Goal: Task Accomplishment & Management: Complete application form

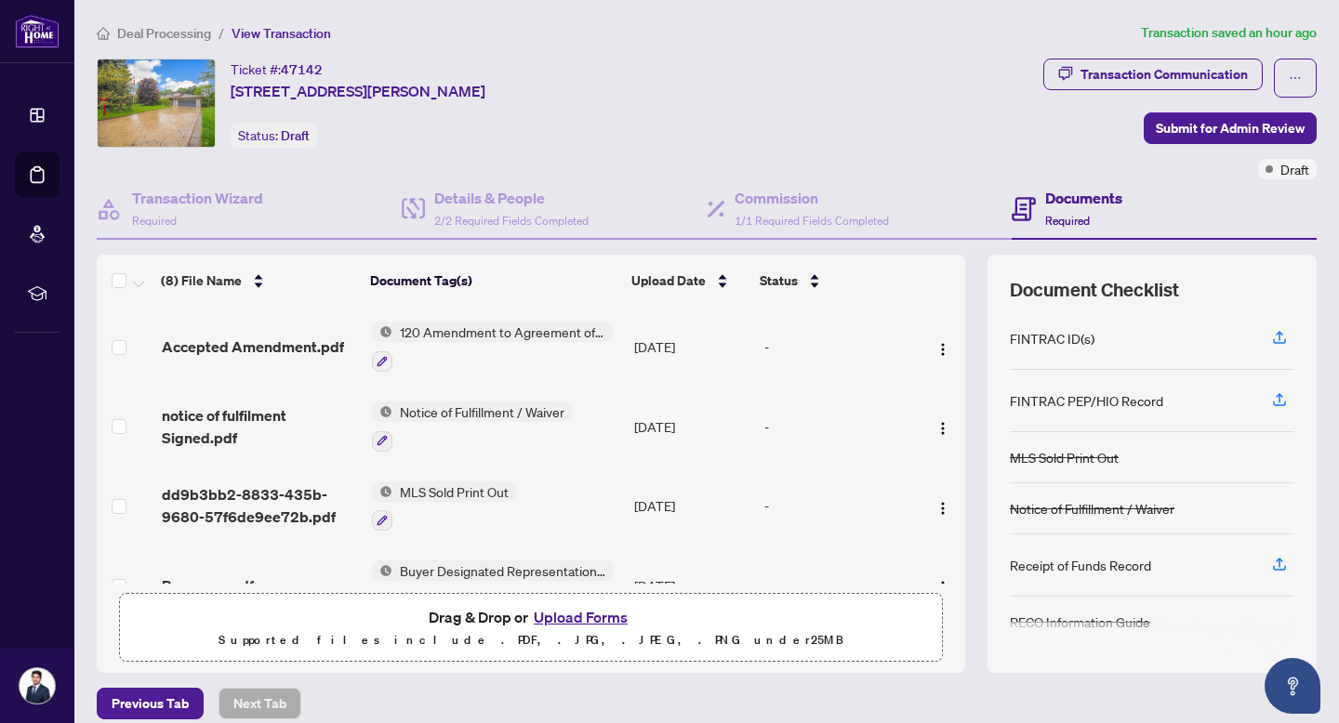
scroll to position [160, 0]
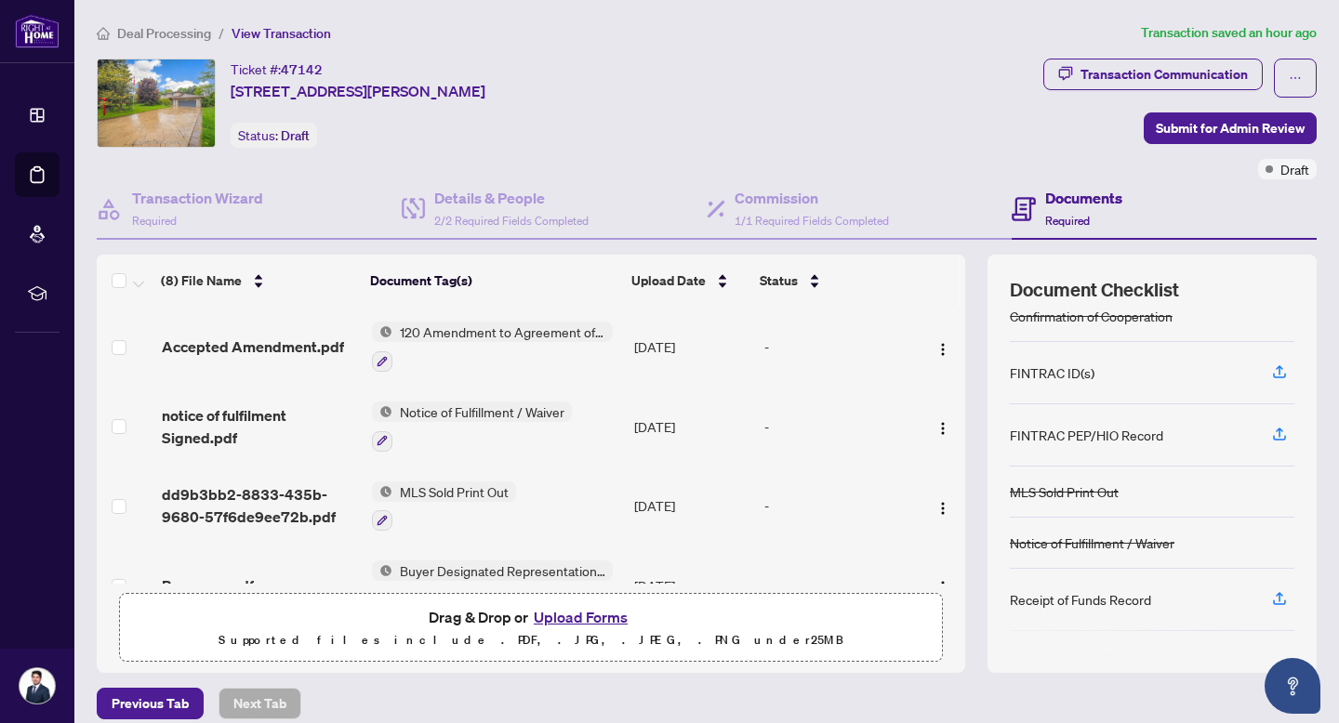
scroll to position [160, 0]
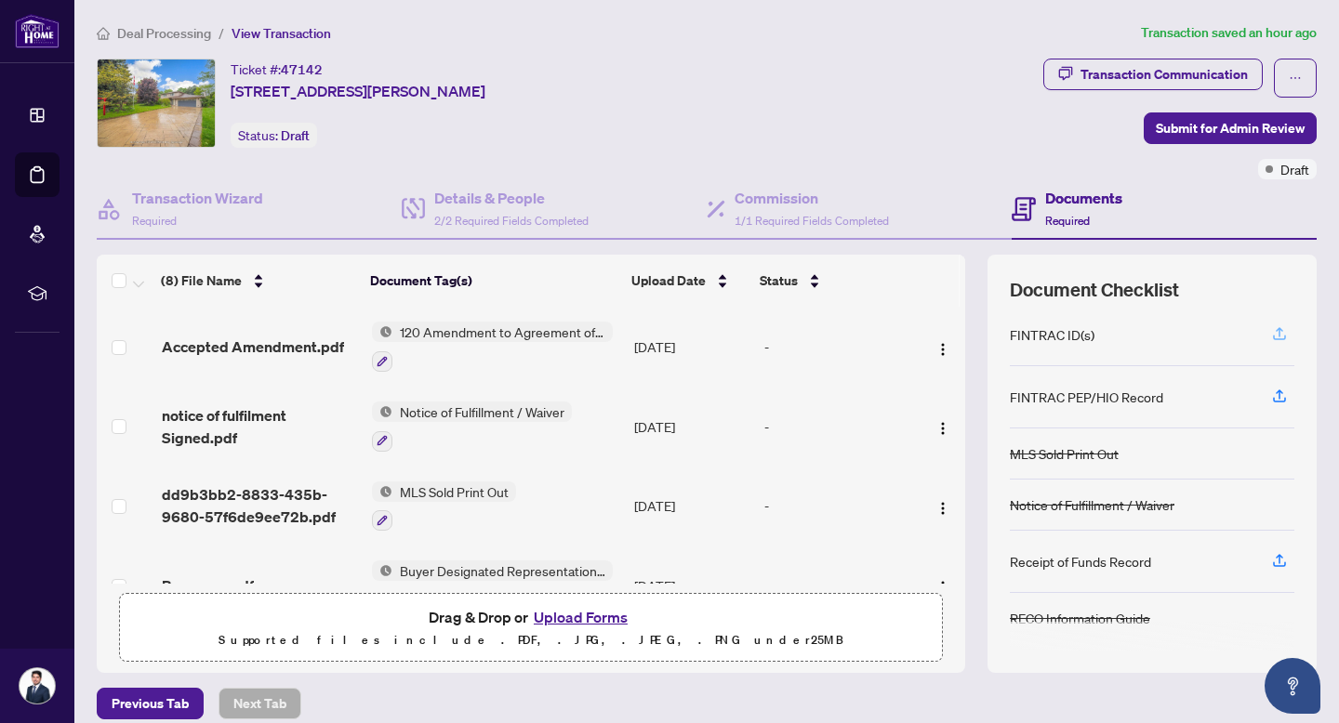
click at [1282, 330] on icon "button" at bounding box center [1279, 333] width 17 height 17
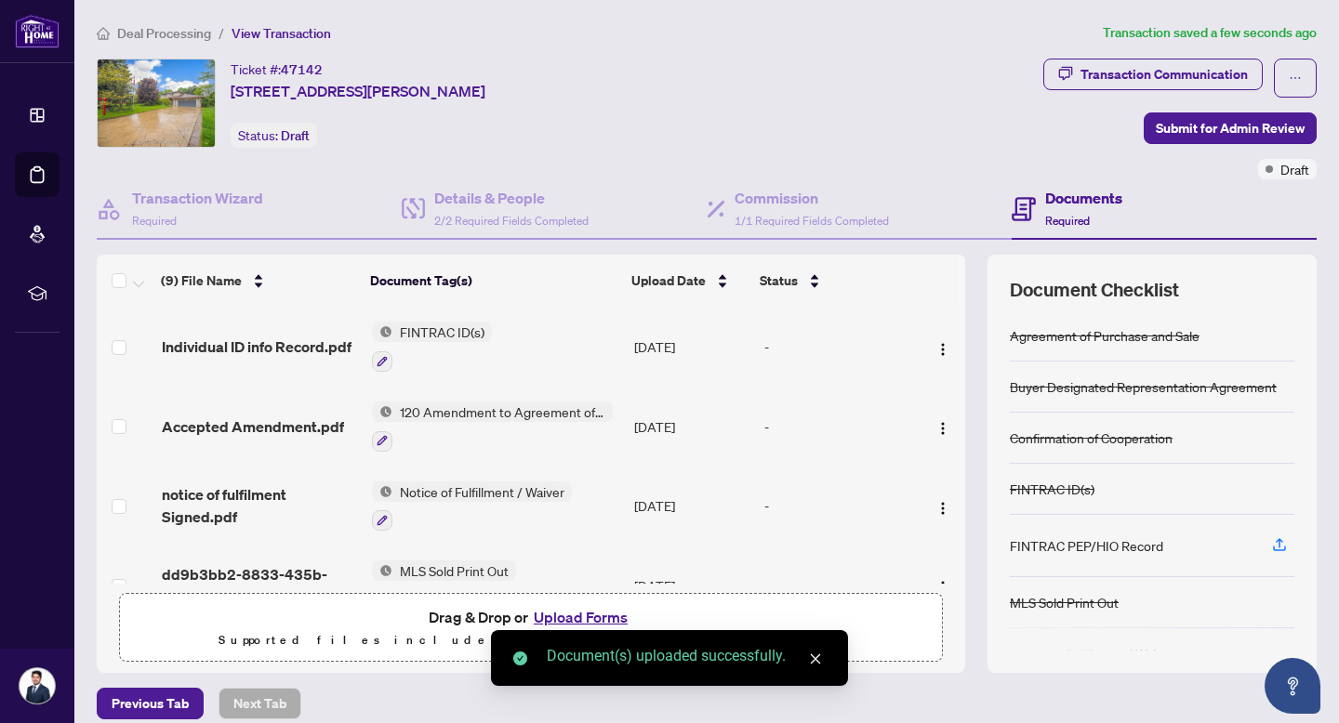
scroll to position [149, 0]
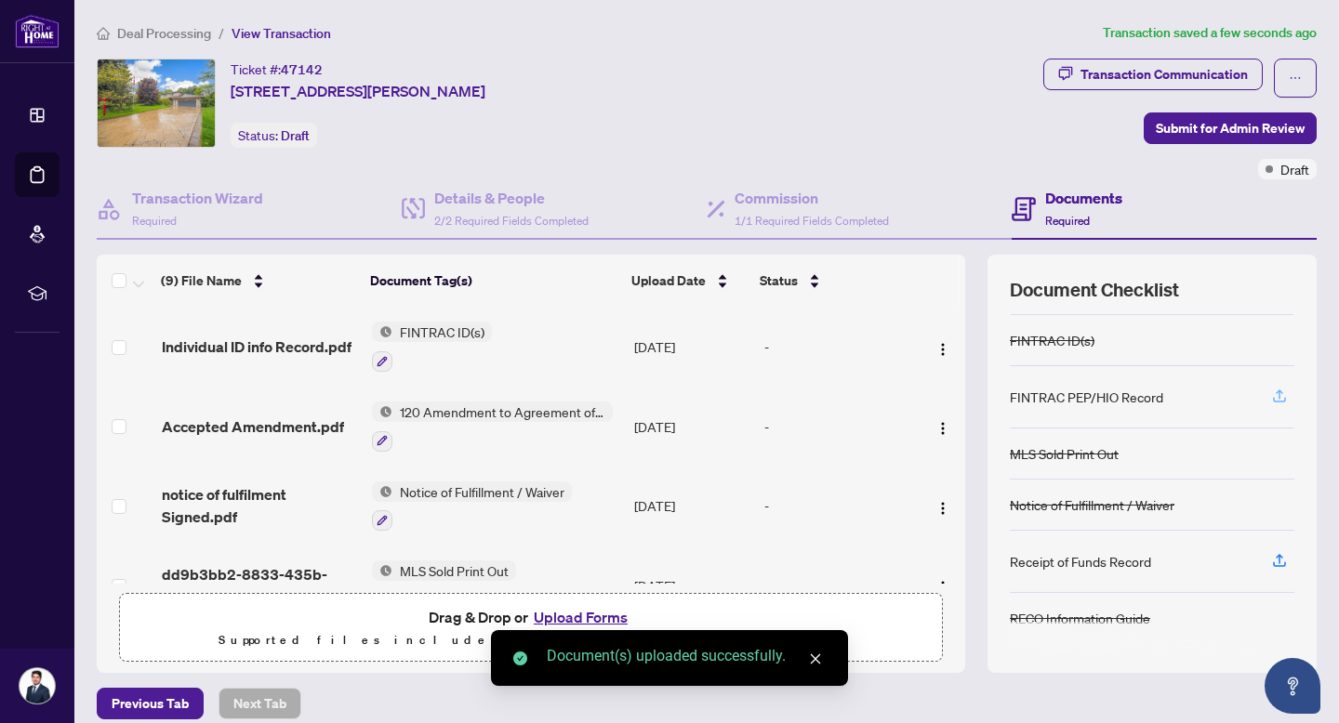
click at [1275, 392] on icon "button" at bounding box center [1279, 396] width 17 height 17
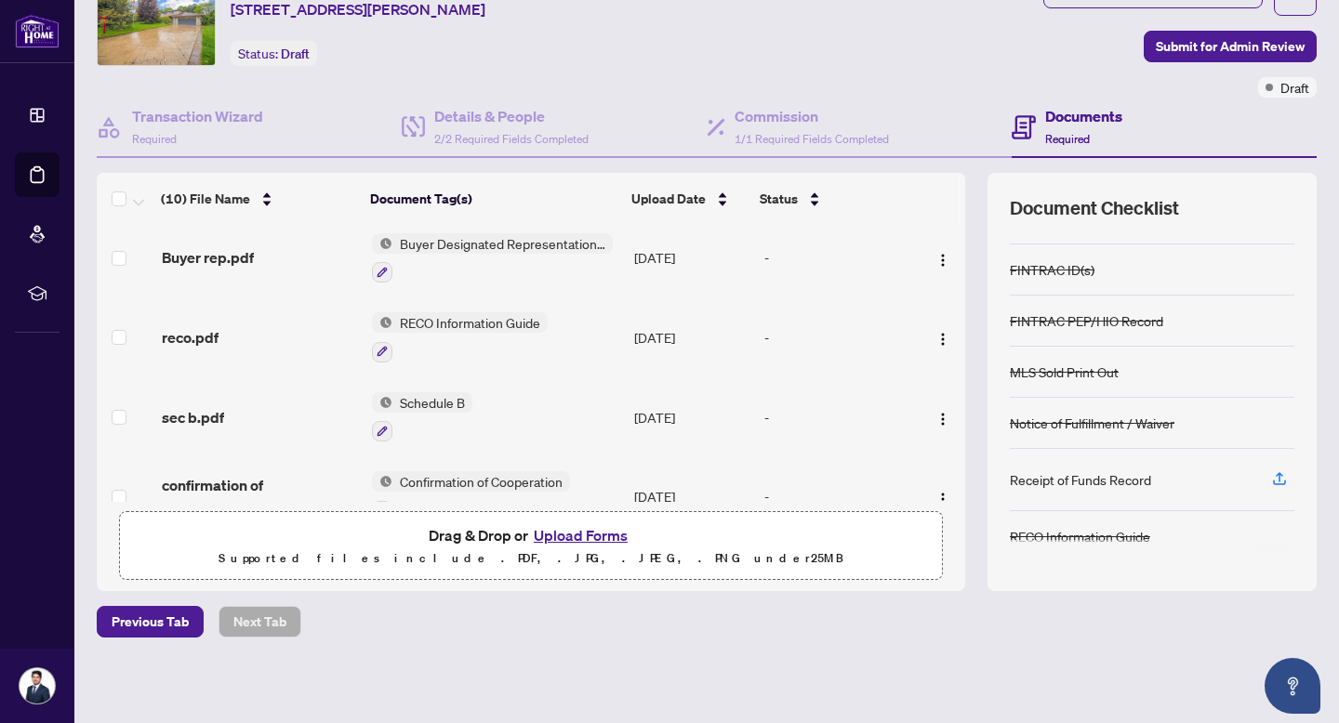
scroll to position [517, 0]
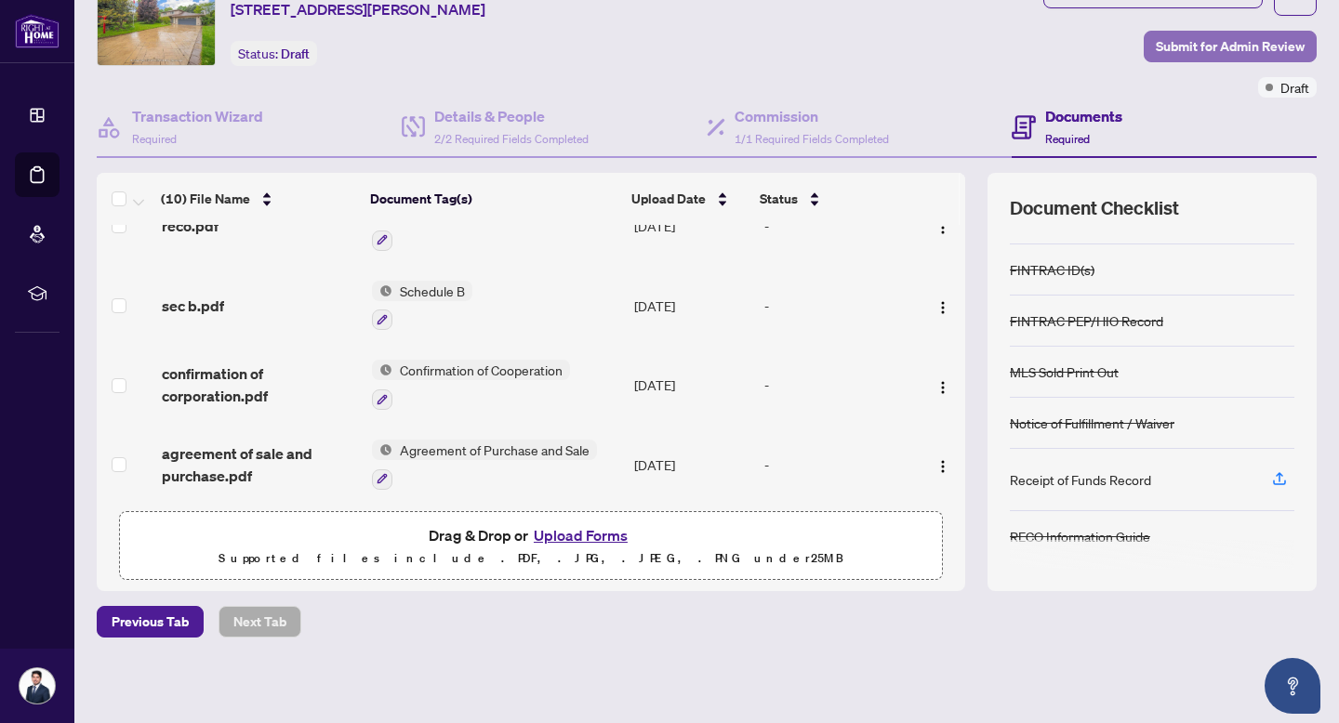
click at [1214, 51] on span "Submit for Admin Review" at bounding box center [1230, 47] width 149 height 30
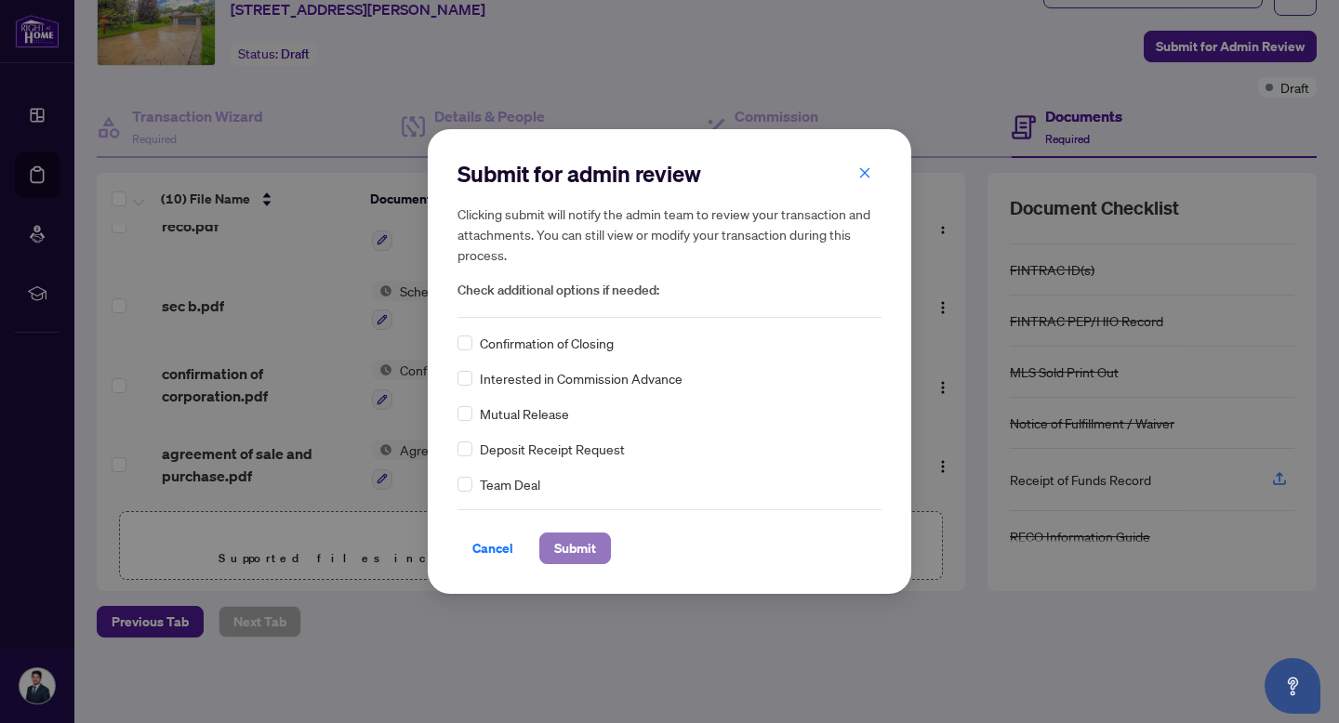
click at [594, 543] on span "Submit" at bounding box center [575, 549] width 42 height 30
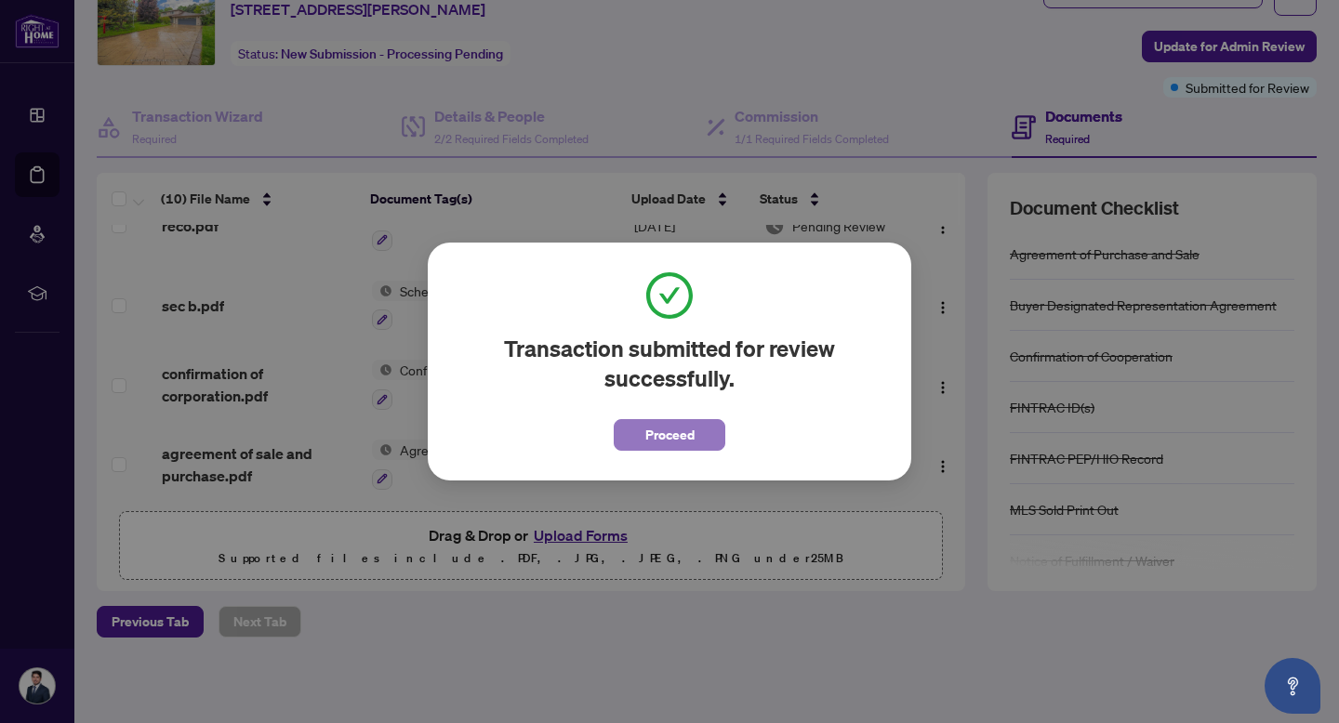
click at [668, 439] on span "Proceed" at bounding box center [669, 435] width 49 height 30
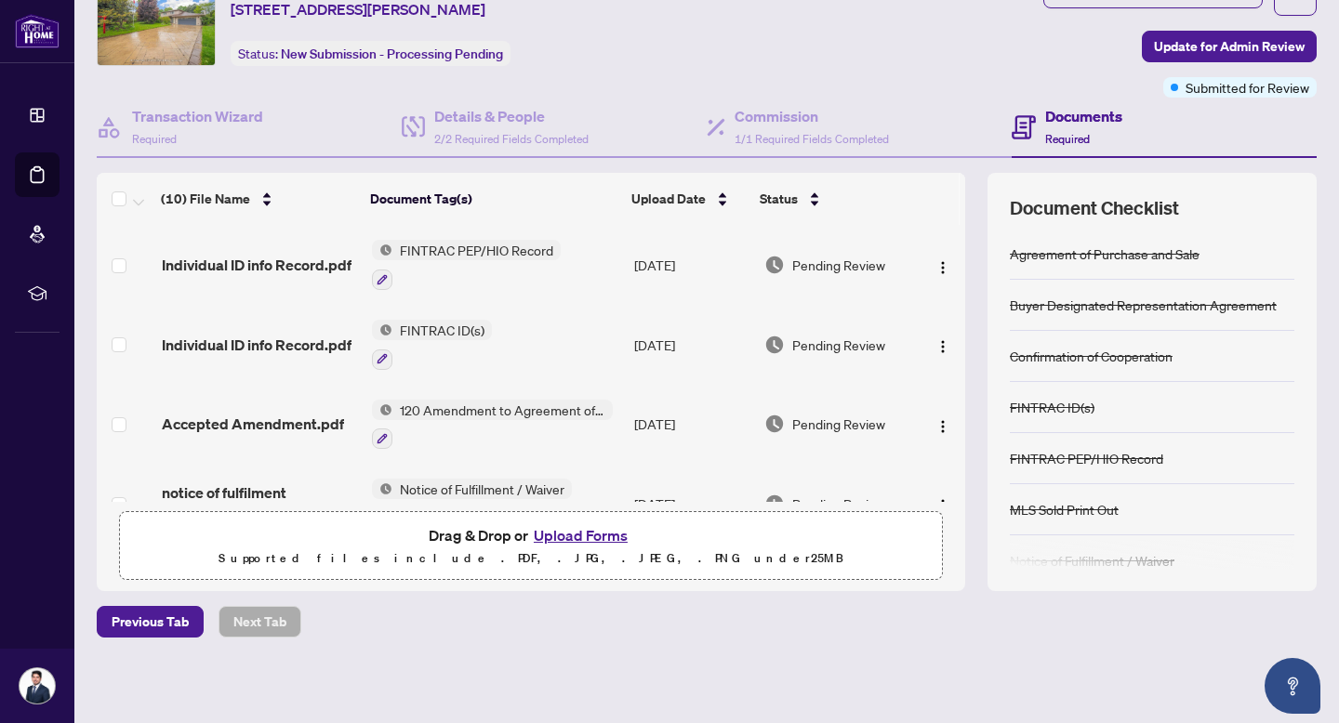
scroll to position [0, 0]
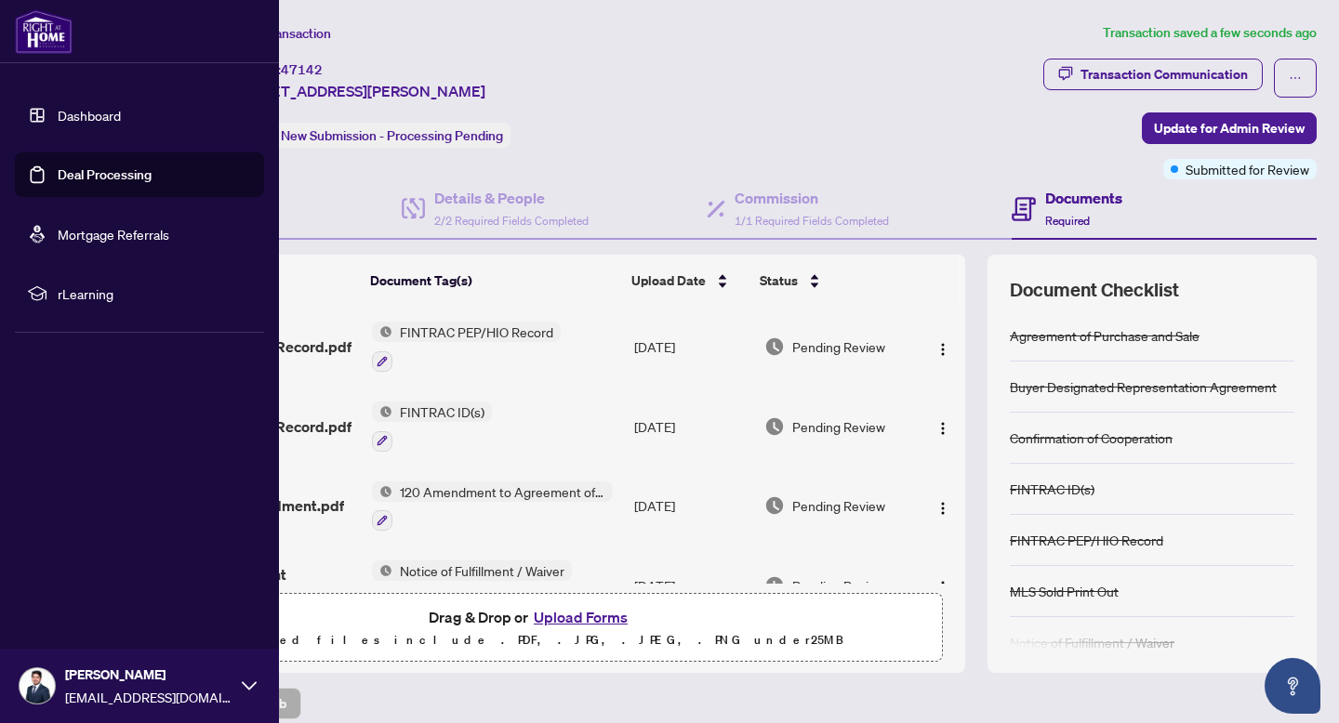
click at [66, 112] on link "Dashboard" at bounding box center [89, 115] width 63 height 17
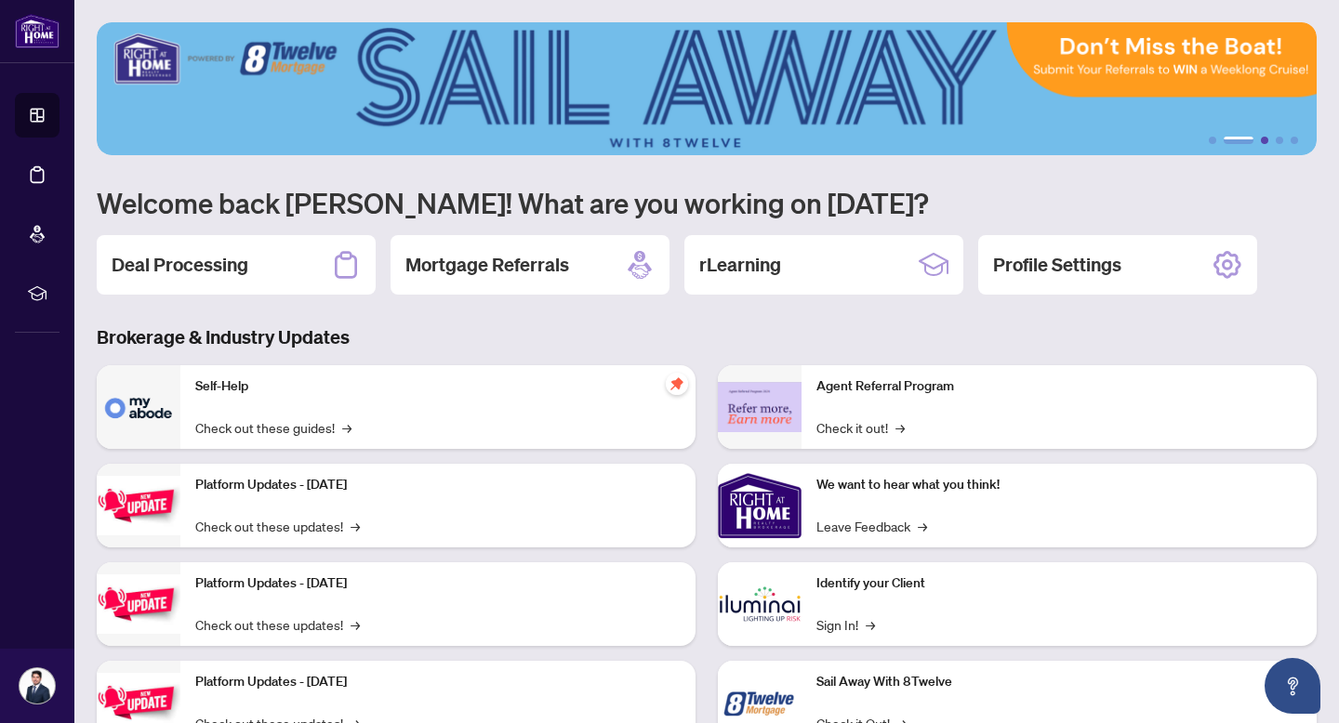
click at [1263, 140] on button "3" at bounding box center [1264, 140] width 7 height 7
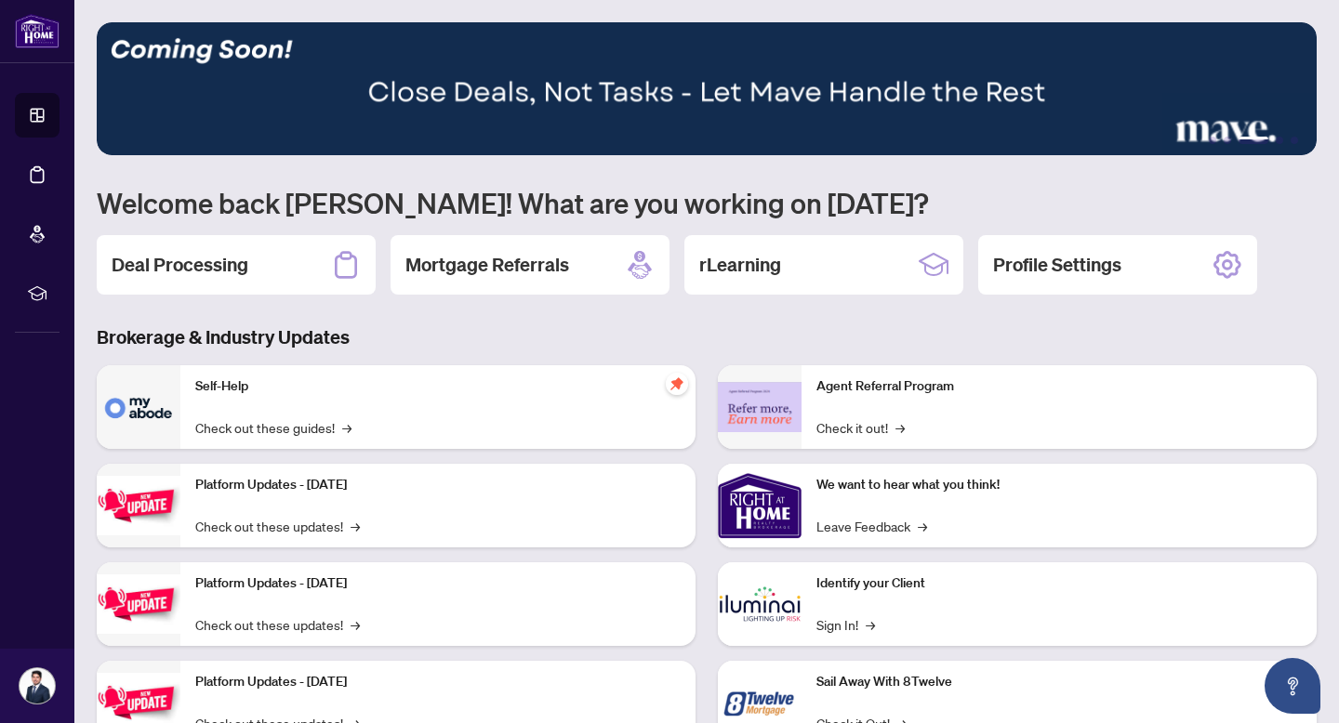
click at [1272, 138] on ul "1 2 3 4 5" at bounding box center [707, 140] width 1220 height 7
click at [1231, 139] on ul "1 2 3 4 5" at bounding box center [707, 140] width 1220 height 7
click at [1227, 139] on button "2" at bounding box center [1226, 140] width 7 height 7
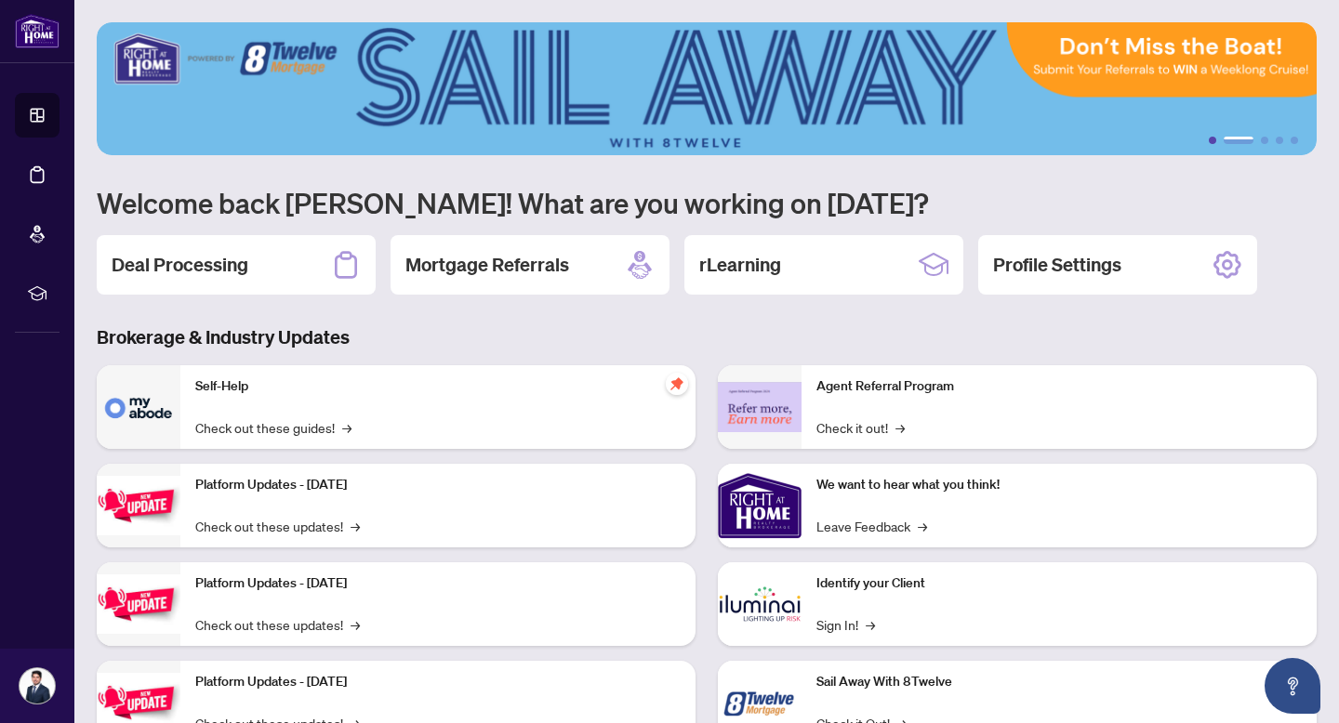
click at [1214, 141] on button "1" at bounding box center [1212, 140] width 7 height 7
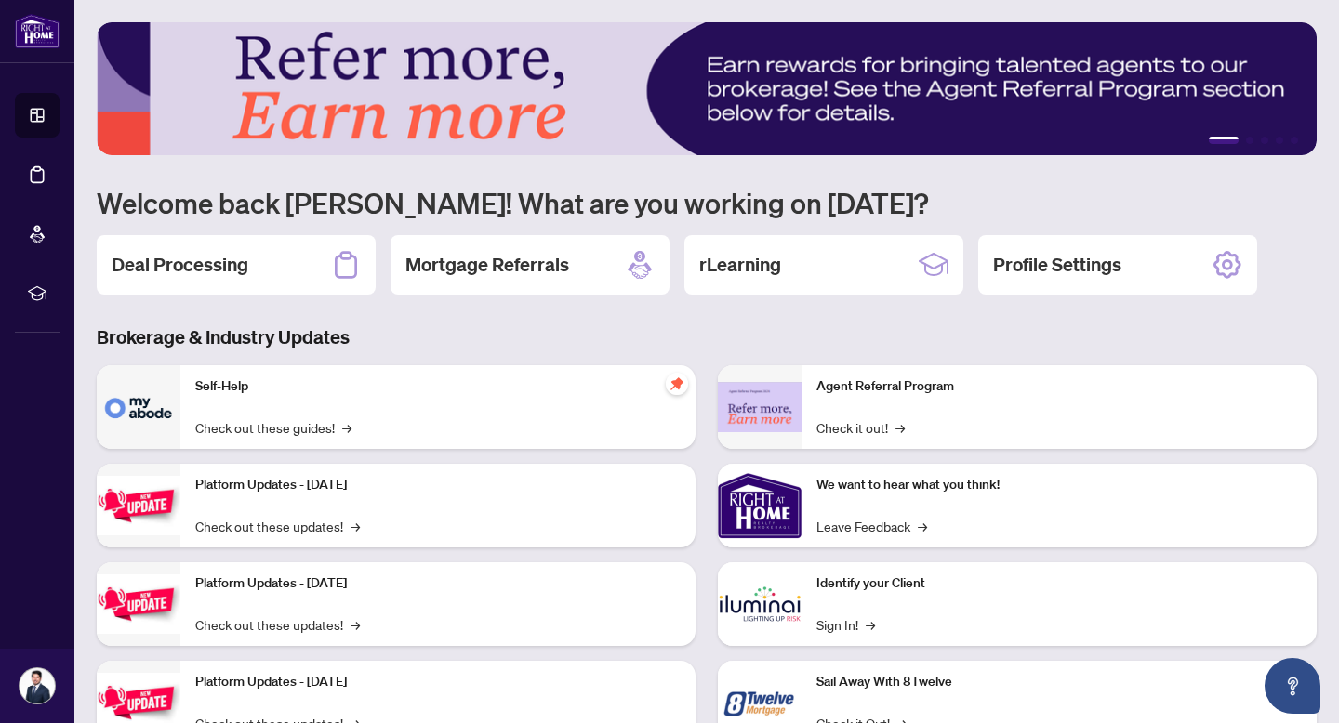
click at [1210, 141] on button "1" at bounding box center [1224, 140] width 30 height 7
click at [1246, 137] on button "2" at bounding box center [1249, 140] width 7 height 7
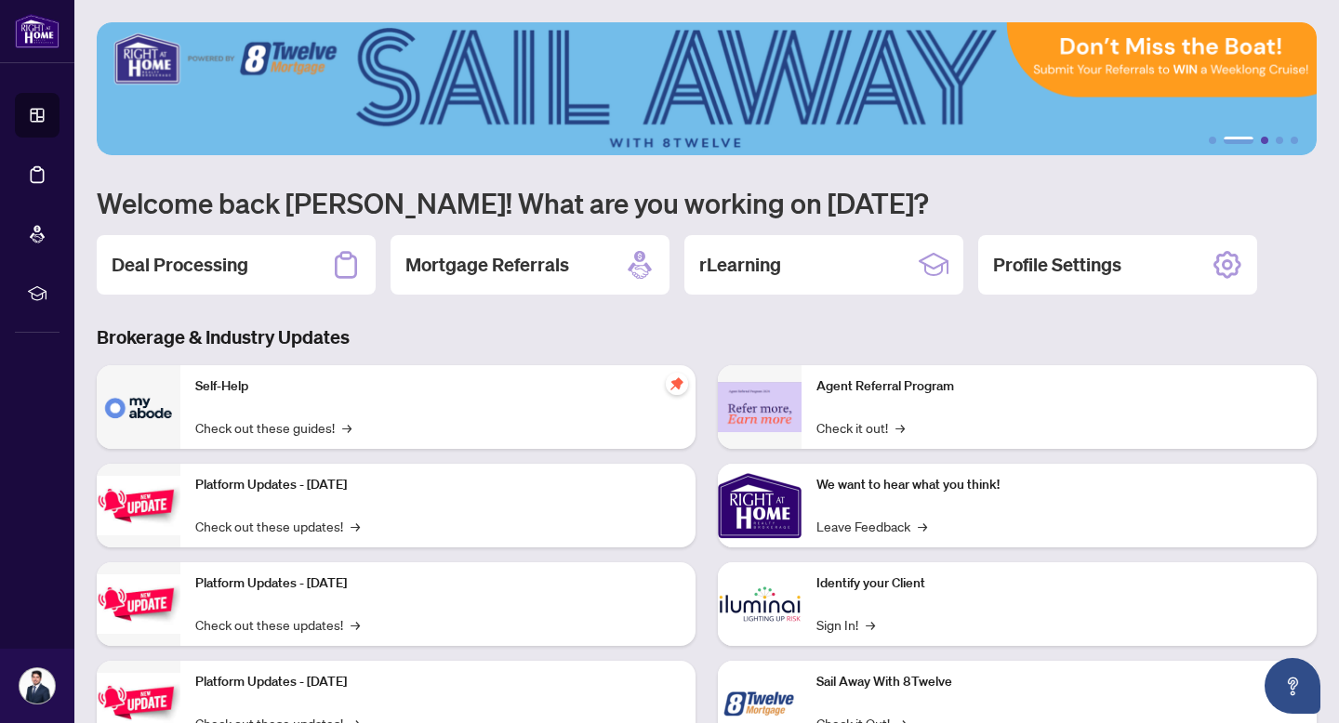
click at [1266, 138] on button "3" at bounding box center [1264, 140] width 7 height 7
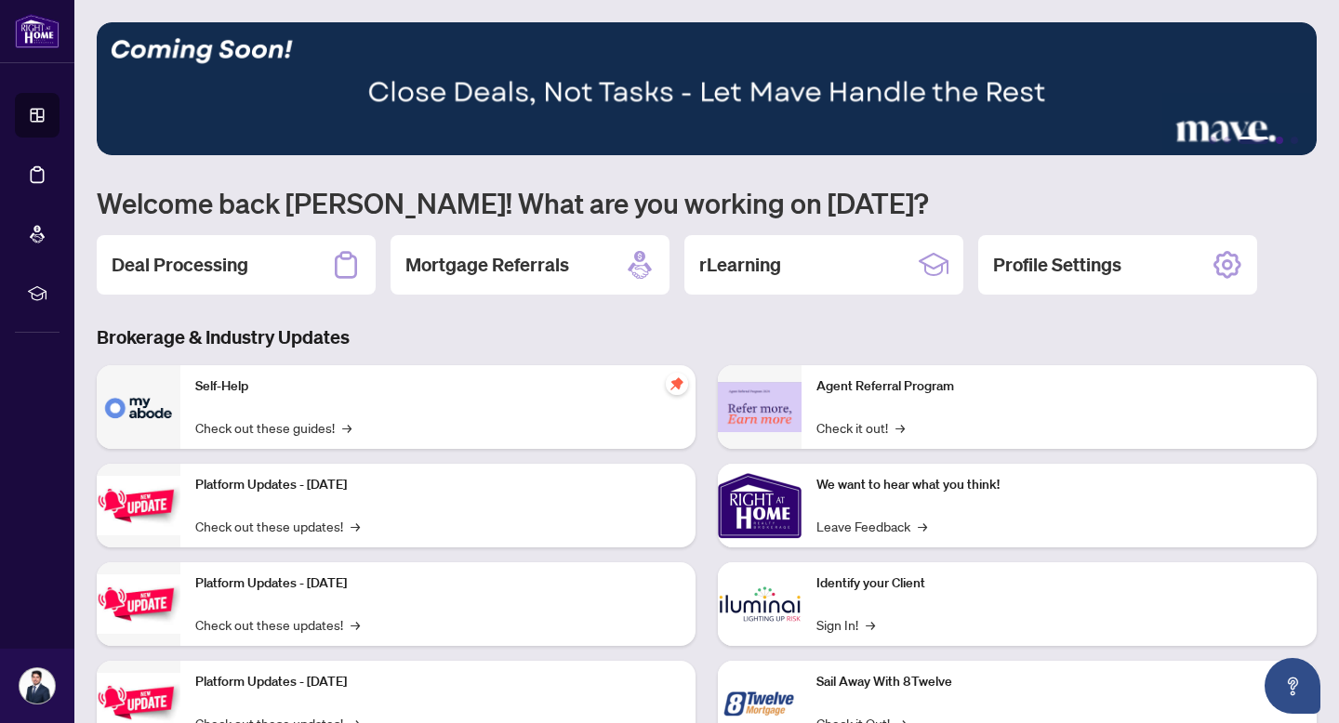
click at [1276, 140] on button "4" at bounding box center [1279, 140] width 7 height 7
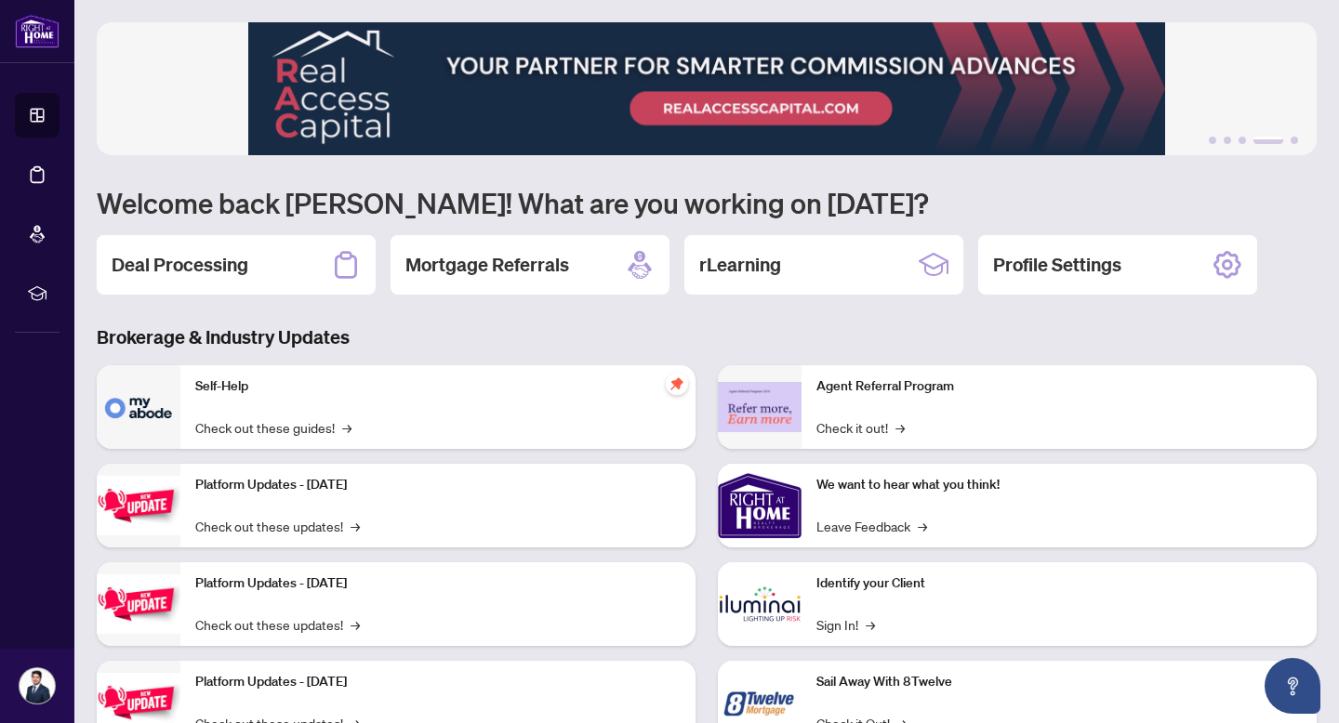
click at [808, 112] on img at bounding box center [707, 88] width 1220 height 133
